Goal: Task Accomplishment & Management: Manage account settings

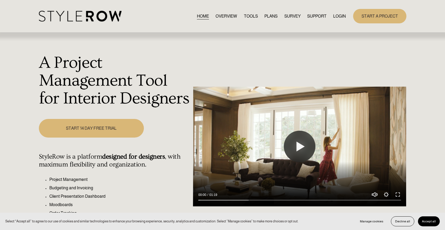
click at [336, 17] on link "LOGIN" at bounding box center [339, 16] width 13 height 7
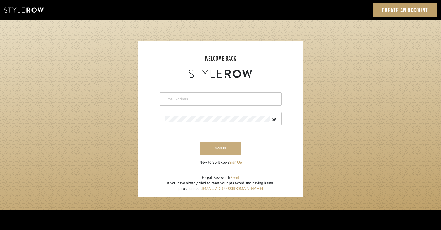
type input "keegan@keeganwilliamsinteriors.com"
click at [229, 147] on button "sign in" at bounding box center [221, 148] width 42 height 12
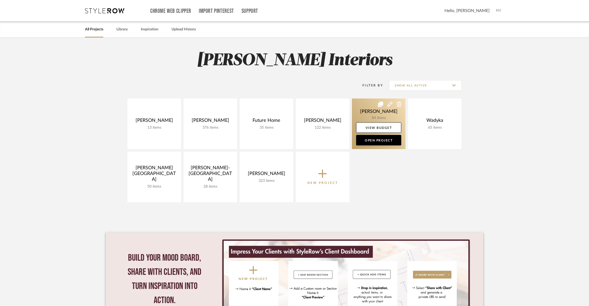
click at [378, 114] on link at bounding box center [379, 124] width 54 height 51
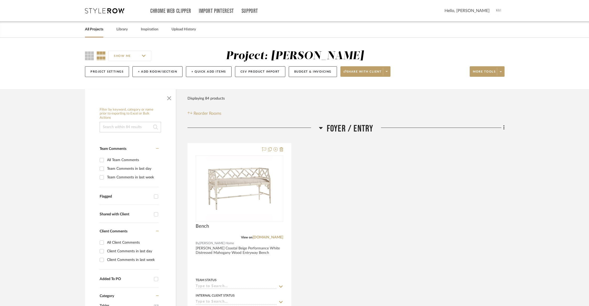
click at [340, 125] on span "Foyer / Entry" at bounding box center [350, 128] width 47 height 11
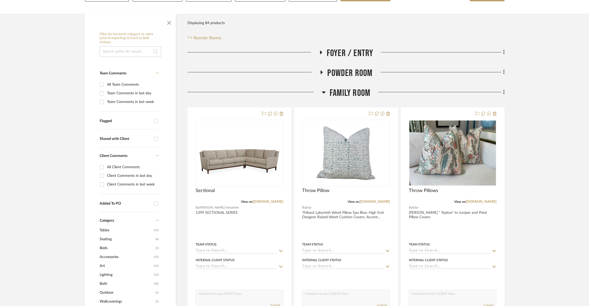
scroll to position [77, 0]
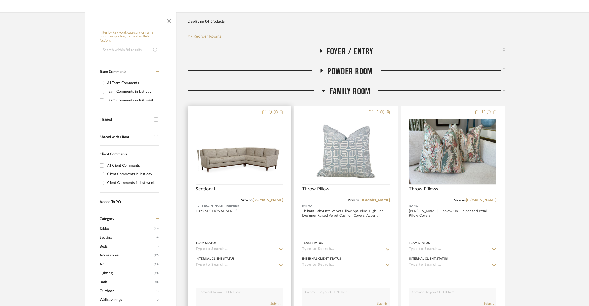
click at [263, 109] on button at bounding box center [264, 112] width 4 height 6
click at [335, 70] on span "Powder Room" at bounding box center [349, 71] width 45 height 11
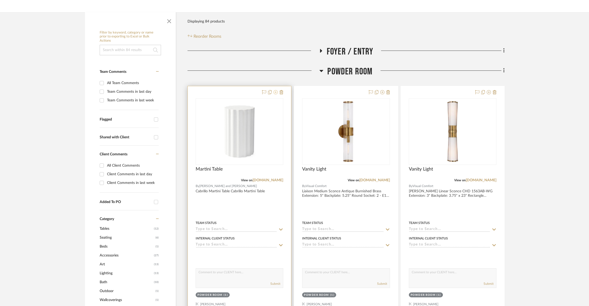
click at [276, 94] on icon at bounding box center [276, 92] width 4 height 4
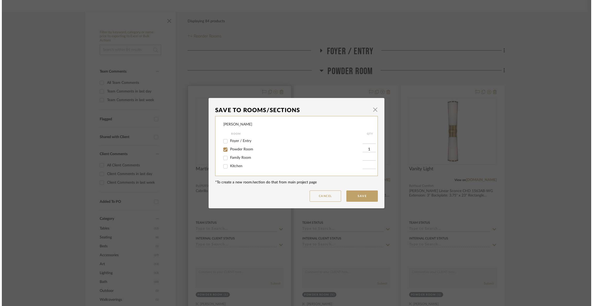
scroll to position [0, 0]
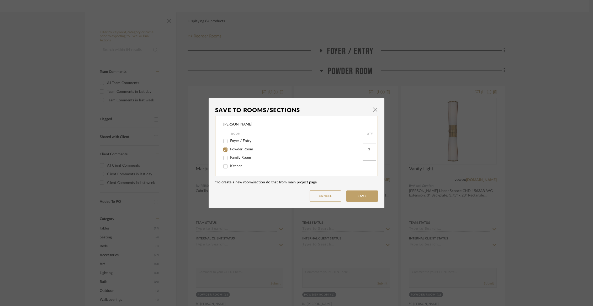
click at [233, 158] on span "Family Room" at bounding box center [240, 158] width 21 height 4
click at [230, 158] on input "Family Room" at bounding box center [225, 158] width 8 height 8
checkbox input "true"
type input "1"
click at [230, 149] on span "Powder Room" at bounding box center [241, 150] width 23 height 4
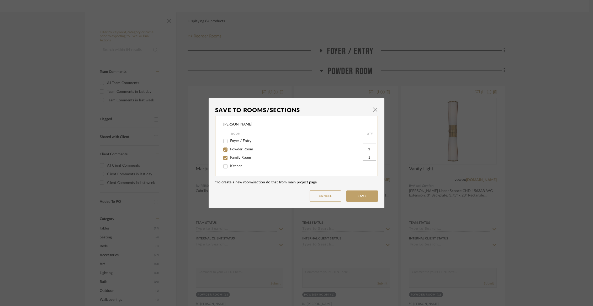
click at [230, 149] on input "Powder Room" at bounding box center [225, 150] width 8 height 8
checkbox input "false"
click at [360, 201] on button "Save" at bounding box center [361, 196] width 31 height 11
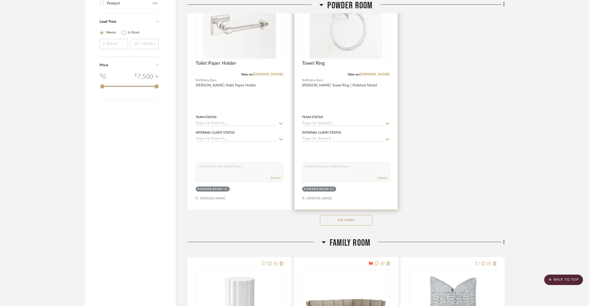
scroll to position [662, 0]
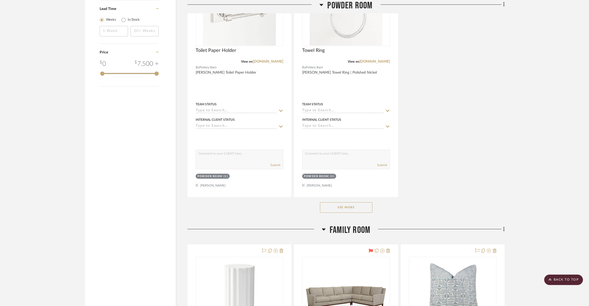
click at [357, 210] on button "See More" at bounding box center [346, 208] width 52 height 10
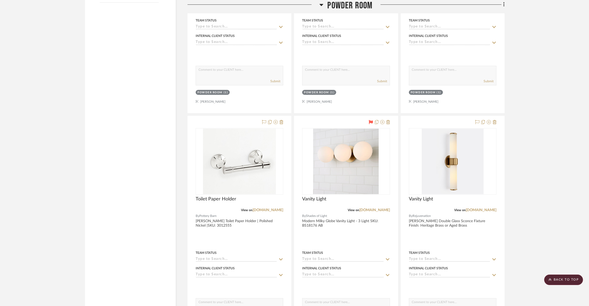
scroll to position [844, 0]
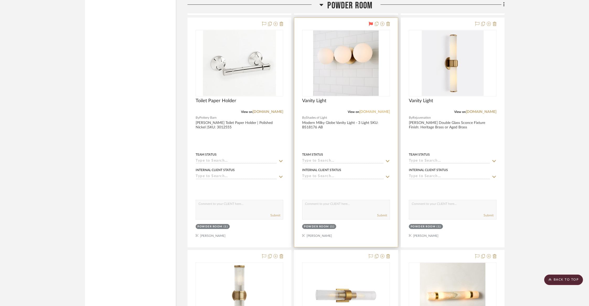
click at [373, 111] on link "shadesoflight.com" at bounding box center [375, 112] width 31 height 4
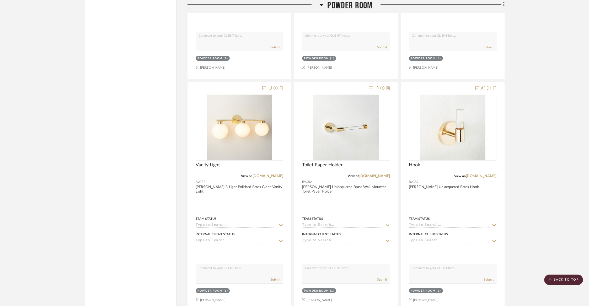
scroll to position [1245, 0]
click at [387, 175] on div at bounding box center [345, 197] width 103 height 230
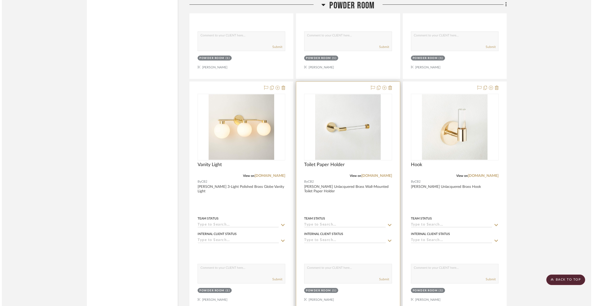
scroll to position [0, 0]
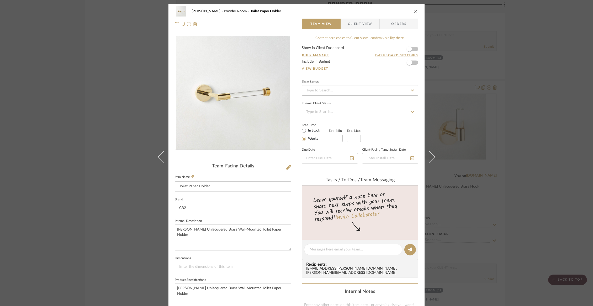
click at [414, 10] on icon "close" at bounding box center [416, 11] width 4 height 4
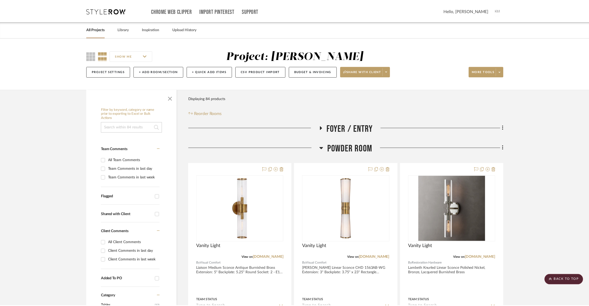
scroll to position [1245, 0]
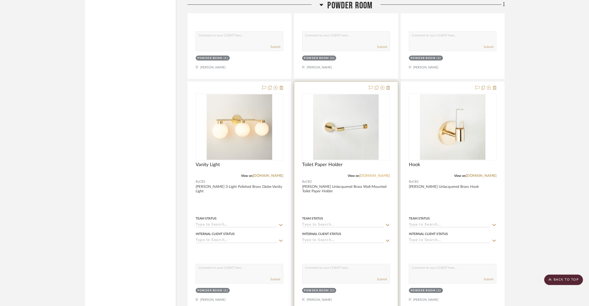
click at [380, 174] on link "cb2.com" at bounding box center [375, 176] width 31 height 4
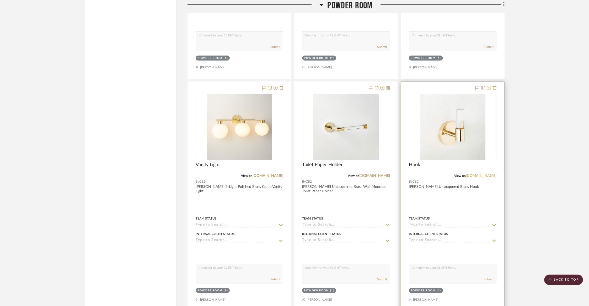
click at [484, 174] on link "cb2.com" at bounding box center [481, 176] width 31 height 4
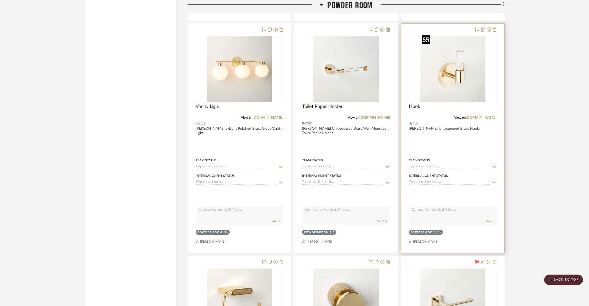
scroll to position [1305, 0]
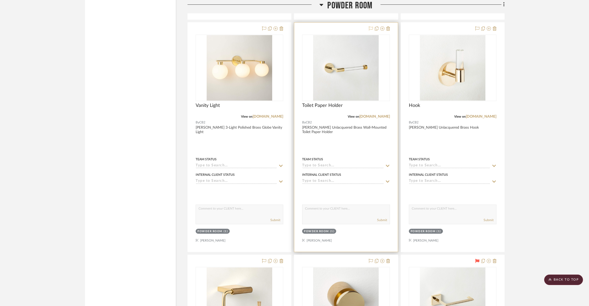
click at [372, 27] on icon at bounding box center [371, 29] width 4 height 4
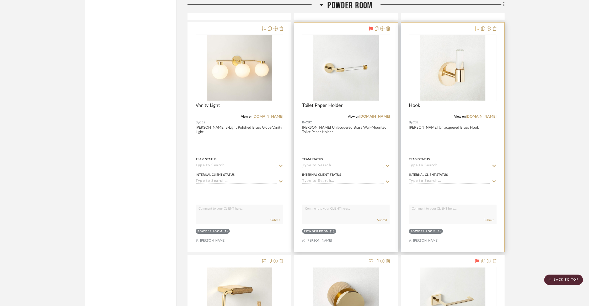
click at [478, 27] on icon at bounding box center [477, 29] width 4 height 4
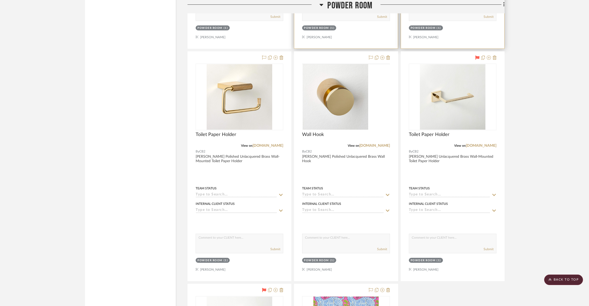
scroll to position [1509, 0]
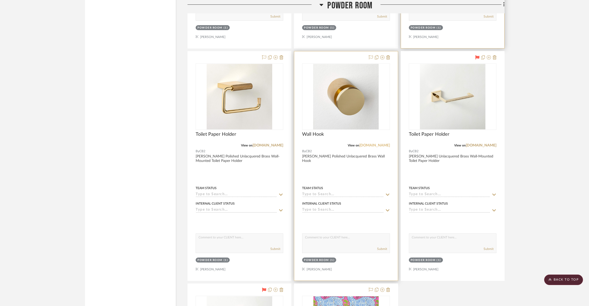
click at [381, 144] on link "cb2.com" at bounding box center [375, 146] width 31 height 4
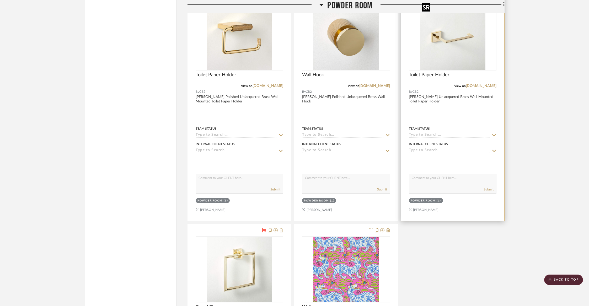
scroll to position [1573, 0]
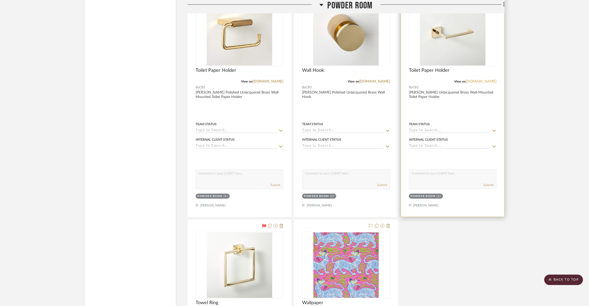
click at [487, 80] on link "cb2.com" at bounding box center [481, 82] width 31 height 4
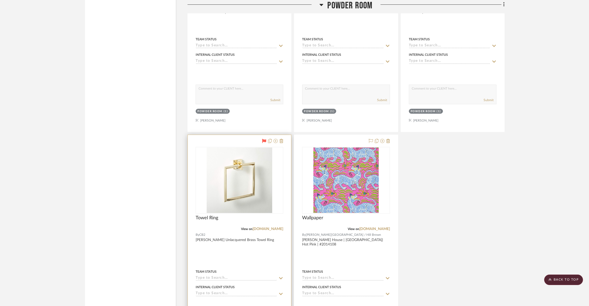
scroll to position [1674, 0]
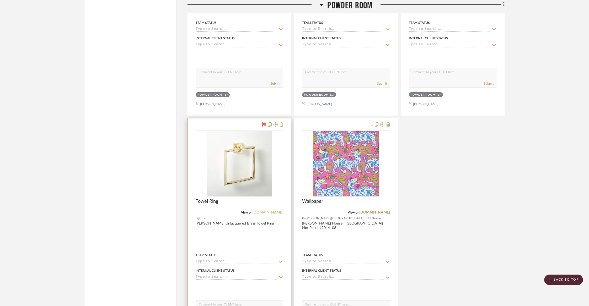
click at [276, 211] on link "cb2.com" at bounding box center [268, 213] width 31 height 4
